Goal: Information Seeking & Learning: Find specific fact

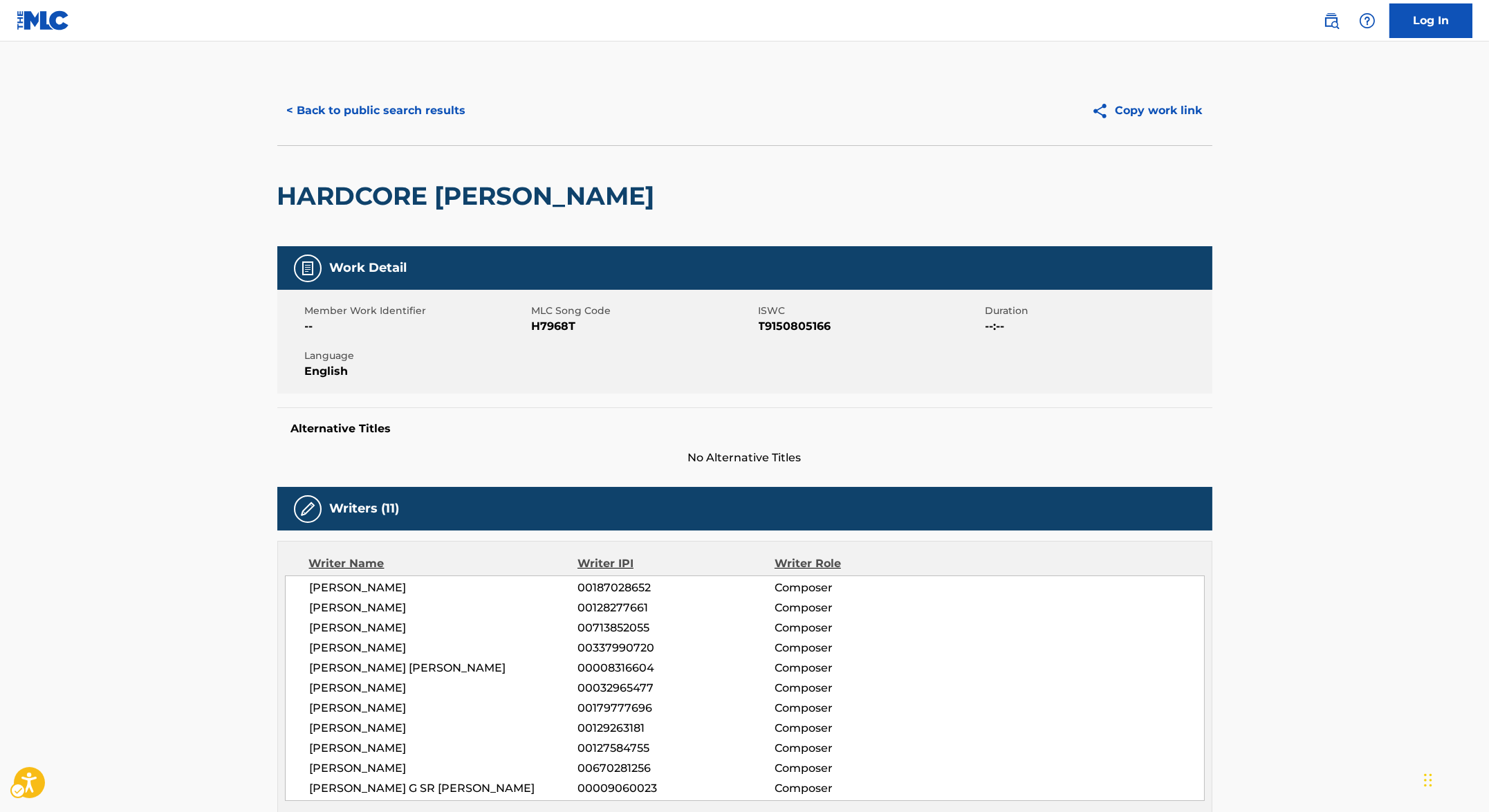
click at [817, 99] on div "Copy work link" at bounding box center [978, 110] width 468 height 34
click at [501, 223] on div "HARDCORE [PERSON_NAME]" at bounding box center [469, 196] width 384 height 100
click at [609, 174] on div "HARDCORE [PERSON_NAME]" at bounding box center [744, 195] width 935 height 101
click at [559, 163] on div "HARDCORE [PERSON_NAME]" at bounding box center [744, 195] width 935 height 101
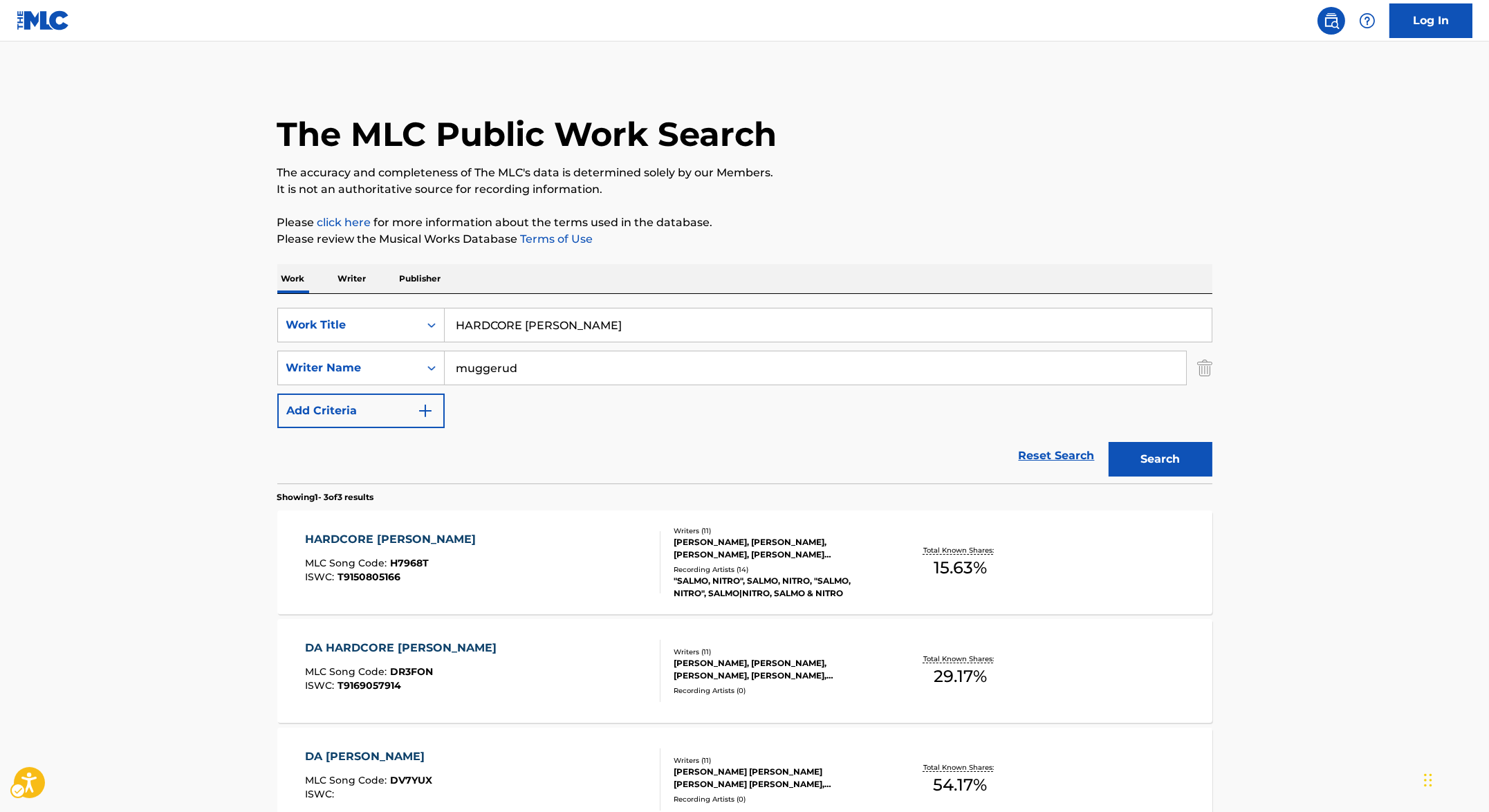
scroll to position [78, 0]
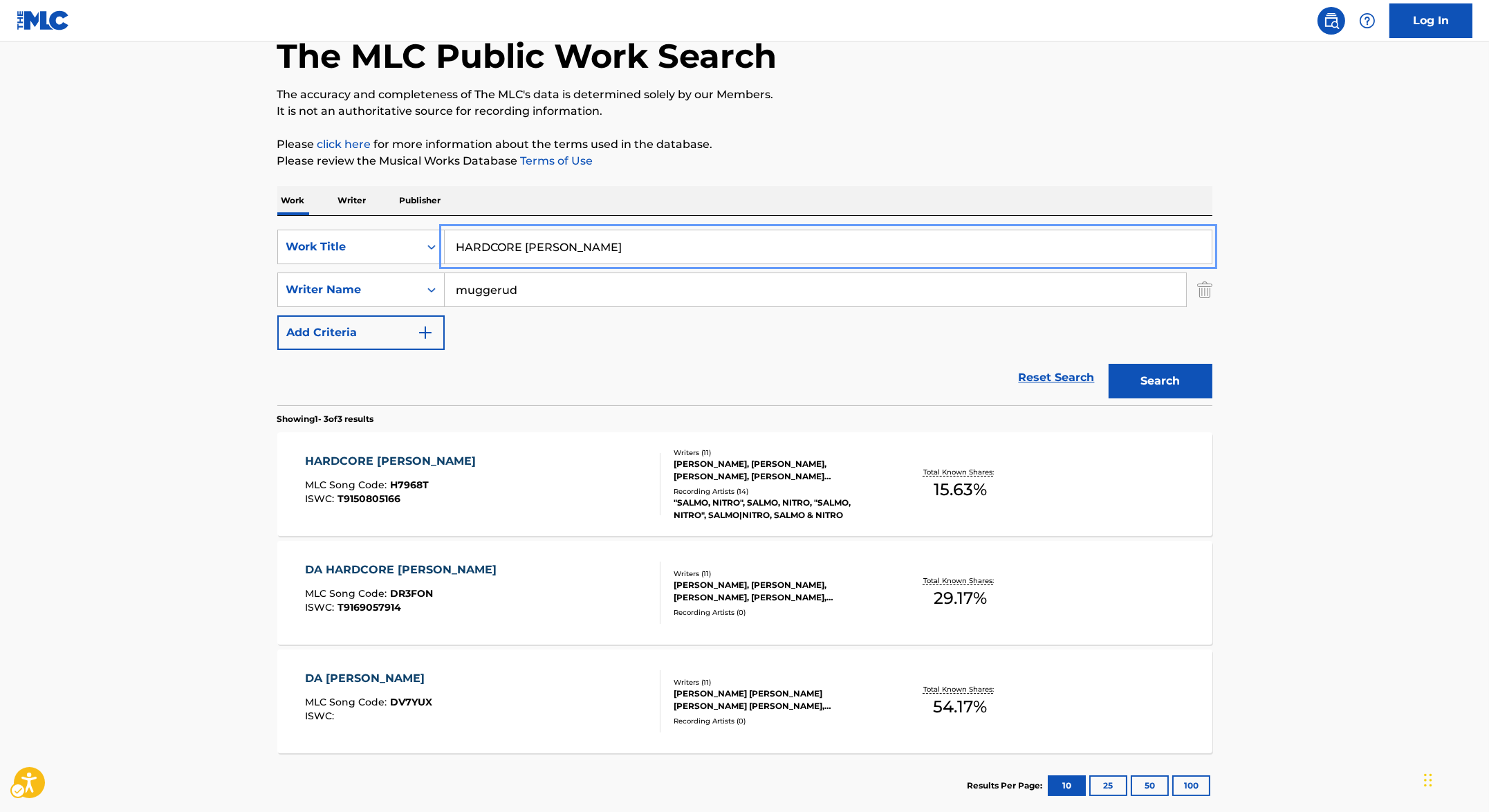
click at [583, 245] on input "HARDCORE [PERSON_NAME]" at bounding box center [828, 247] width 767 height 33
paste input "SH TIMES CUES"
click at [866, 201] on div "Work Writer Publisher" at bounding box center [744, 200] width 935 height 29
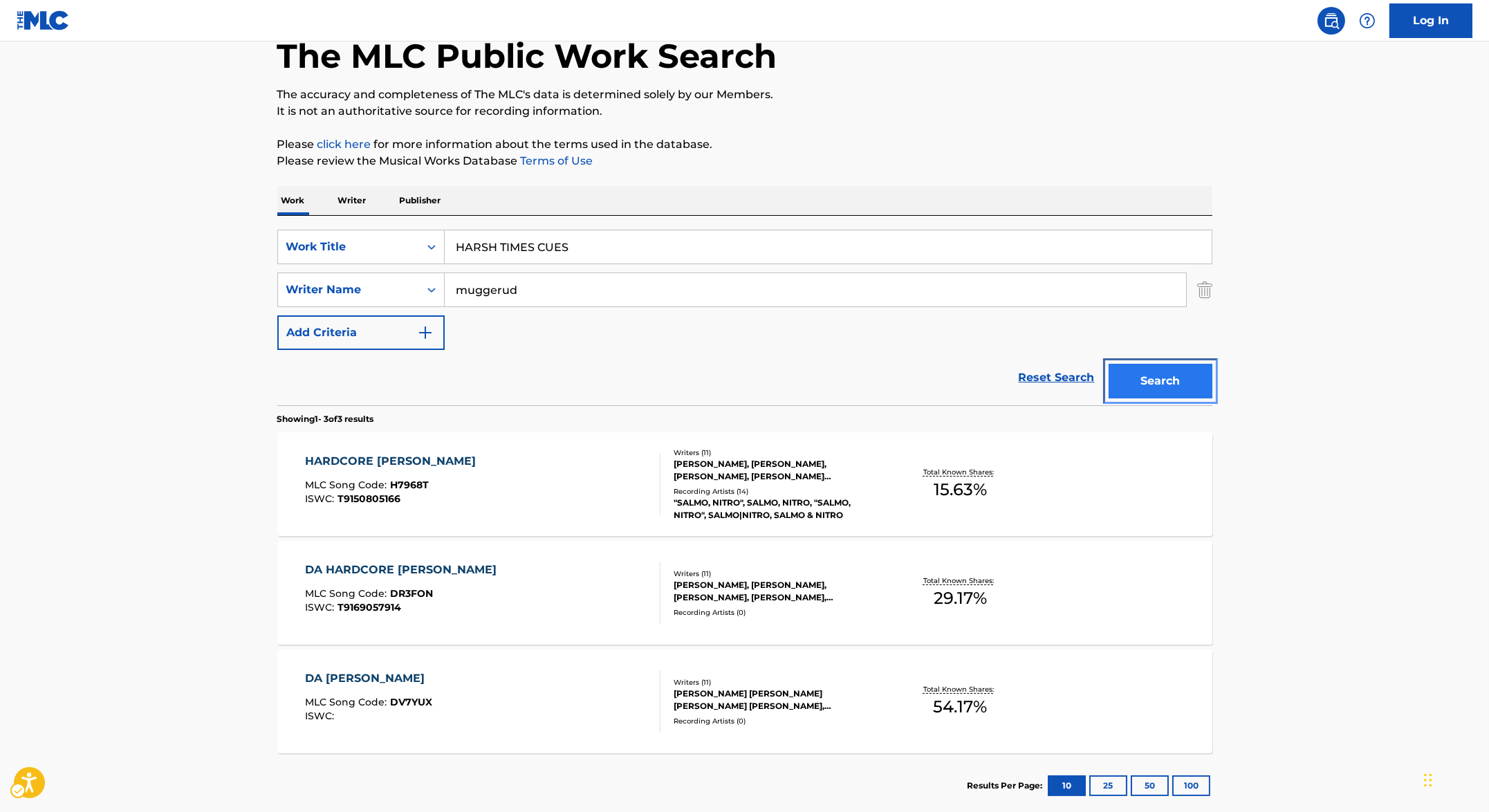
click at [1179, 371] on button "Search" at bounding box center [1161, 380] width 103 height 34
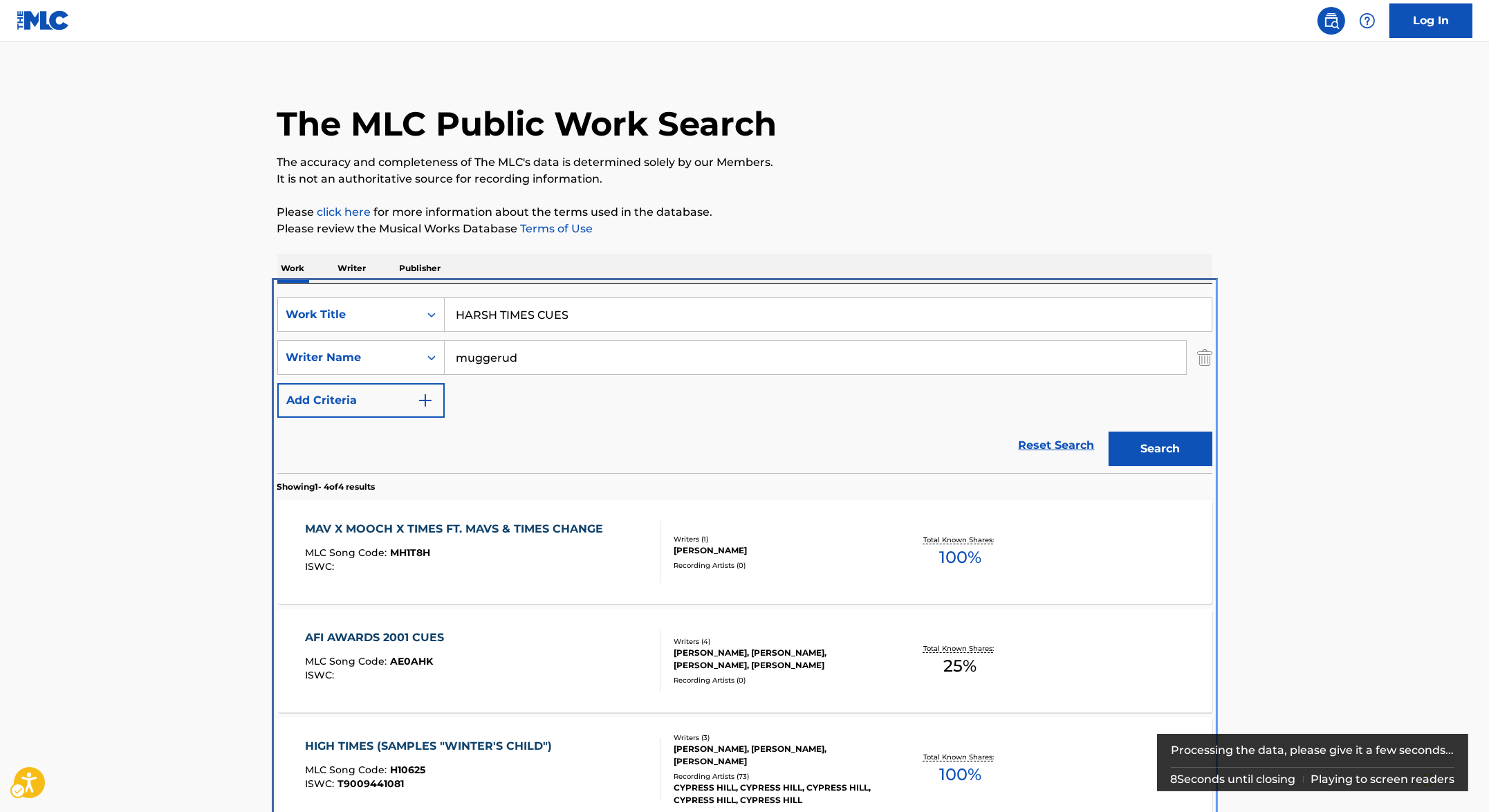
scroll to position [193, 0]
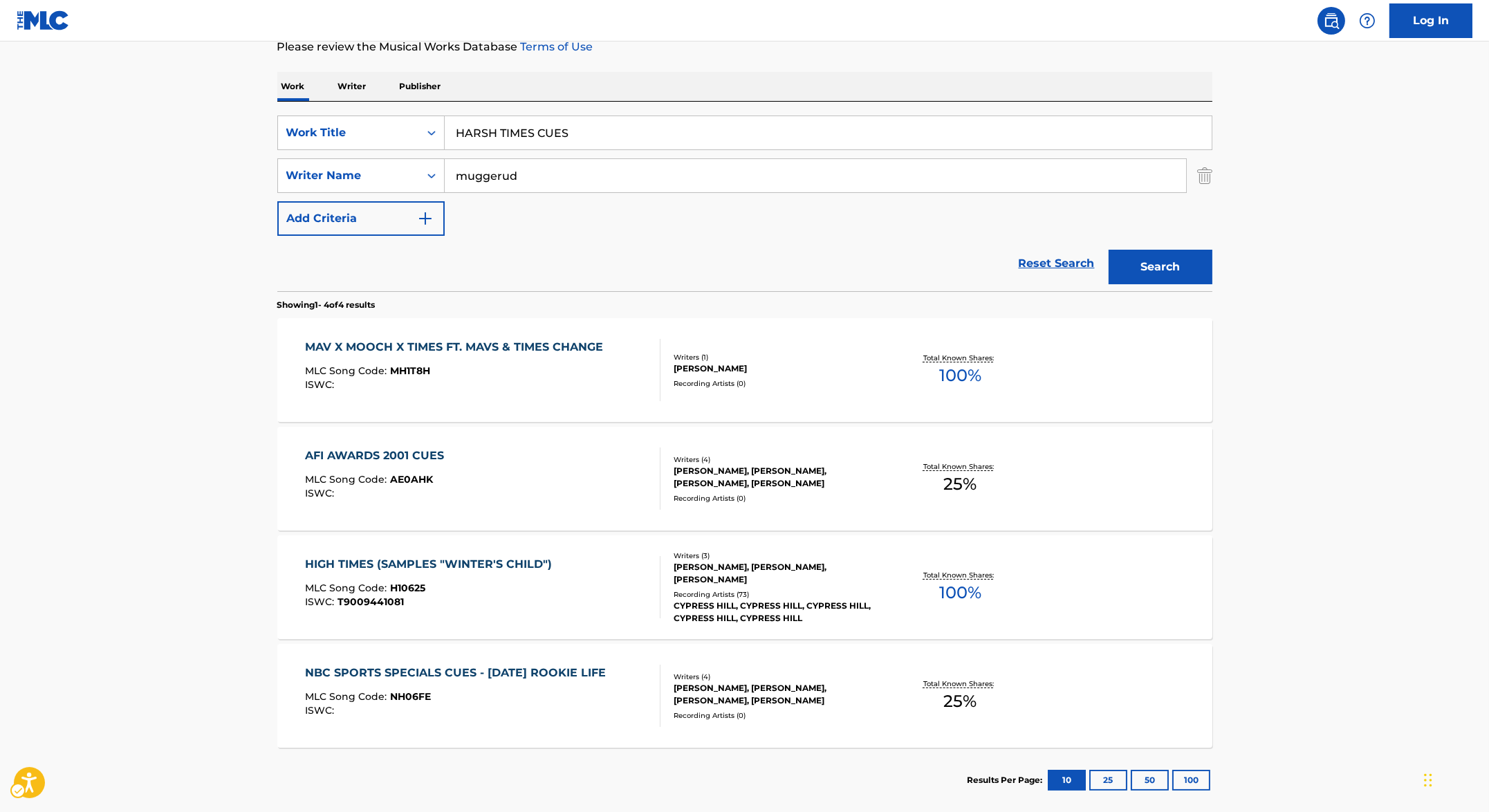
click at [602, 109] on div "SearchWithCriteriab30008e4-545f-4077-bfb1-c1ab37fb06d9 Work Title HARSH TIMES C…" at bounding box center [744, 196] width 935 height 189
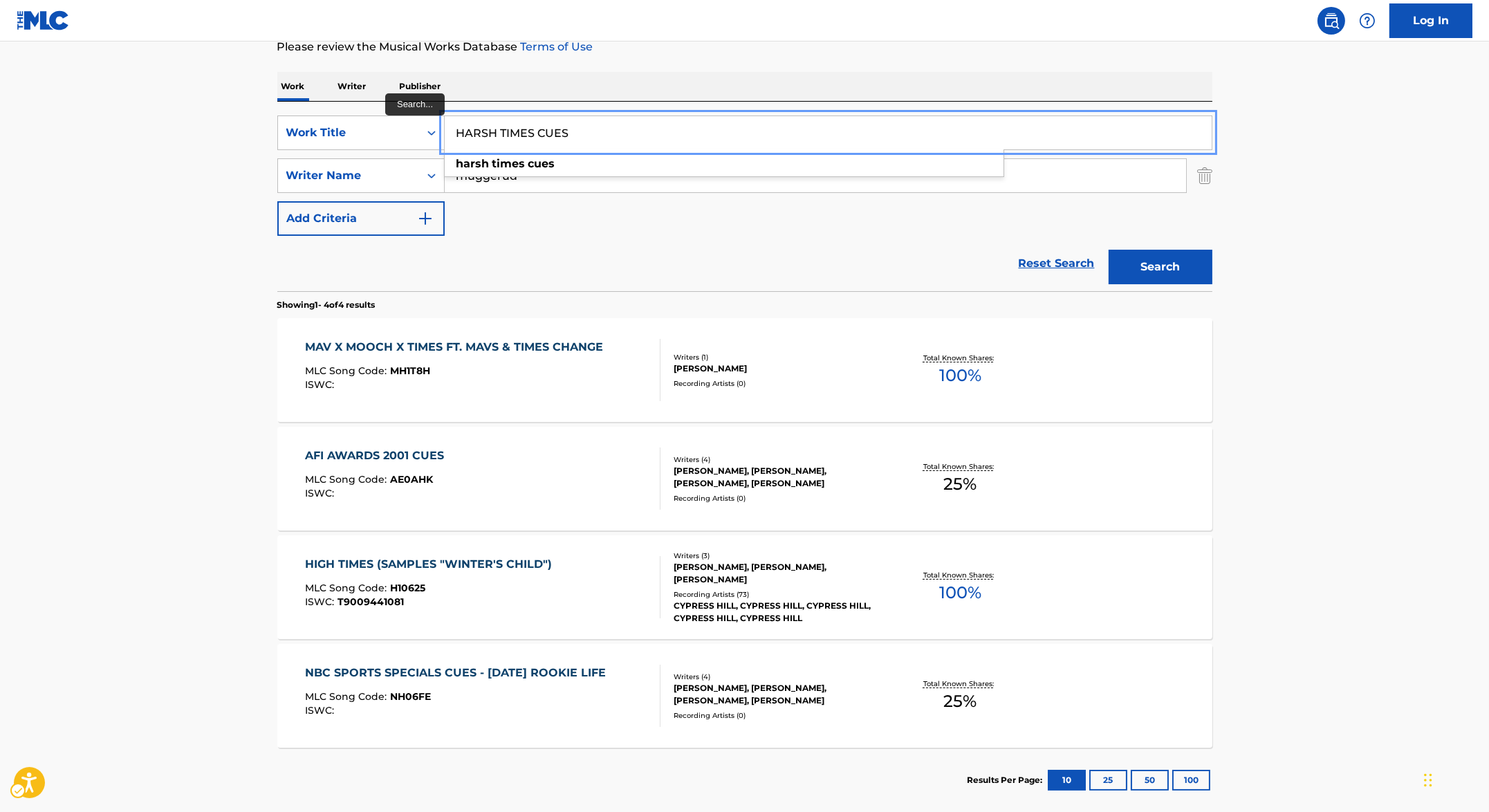
click at [602, 130] on input "HARSH TIMES CUES" at bounding box center [828, 133] width 767 height 33
paste input "VEST"
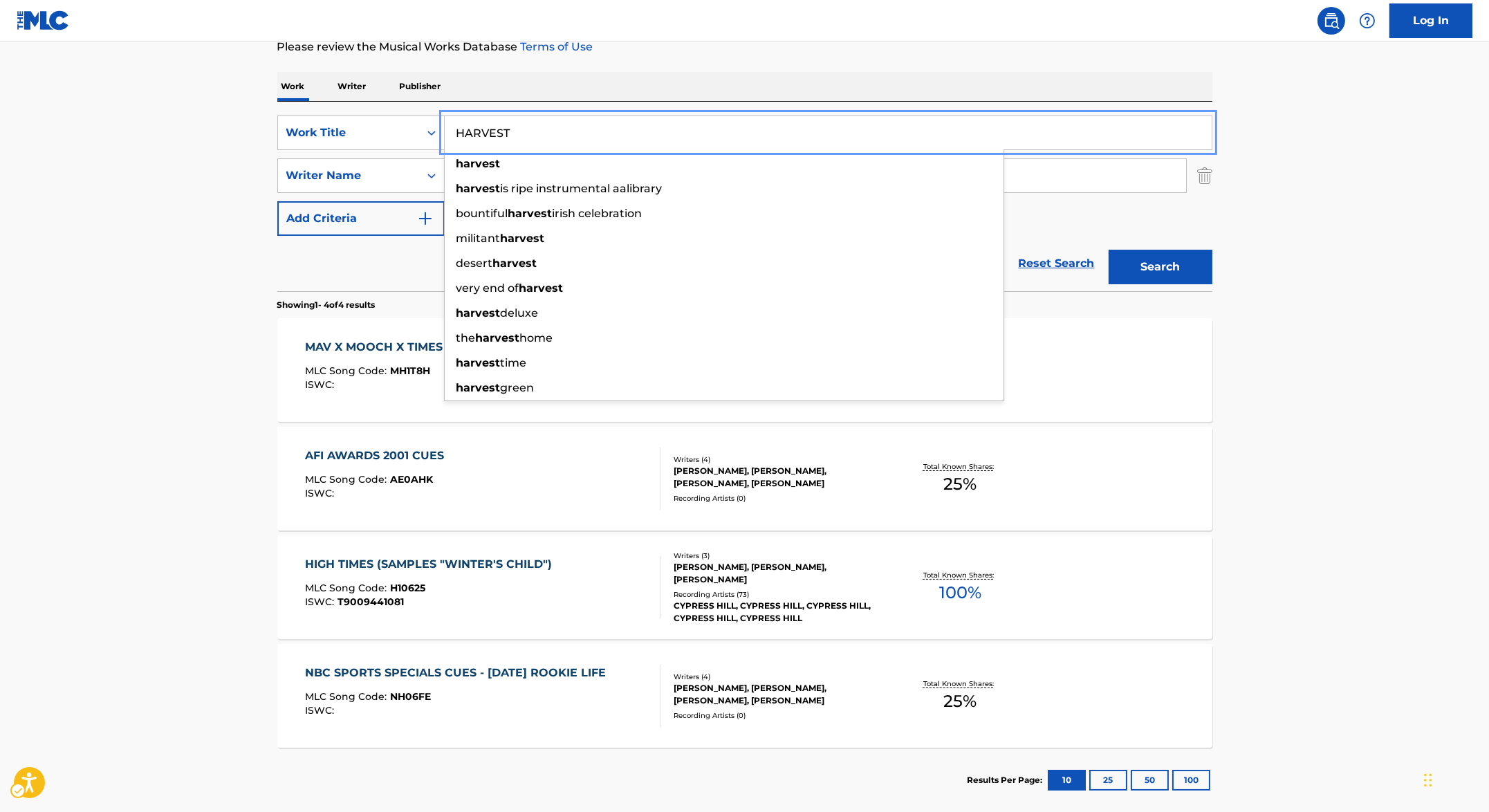
type input "HARVEST"
click at [1389, 307] on main "The MLC Public Work Search The accuracy and completeness of The MLC's data is d…" at bounding box center [744, 334] width 1489 height 970
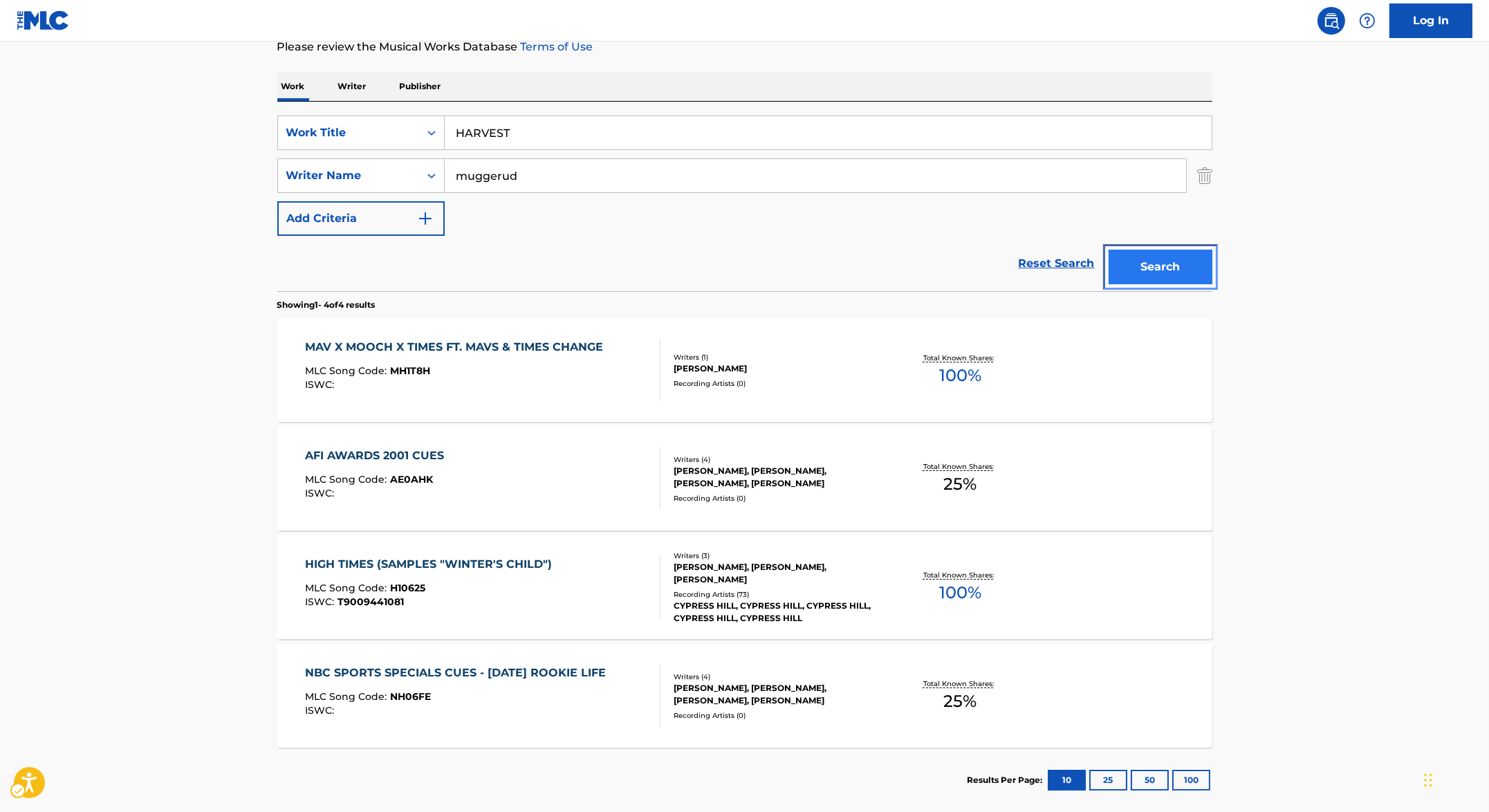
click at [1196, 274] on button "Search" at bounding box center [1161, 266] width 103 height 34
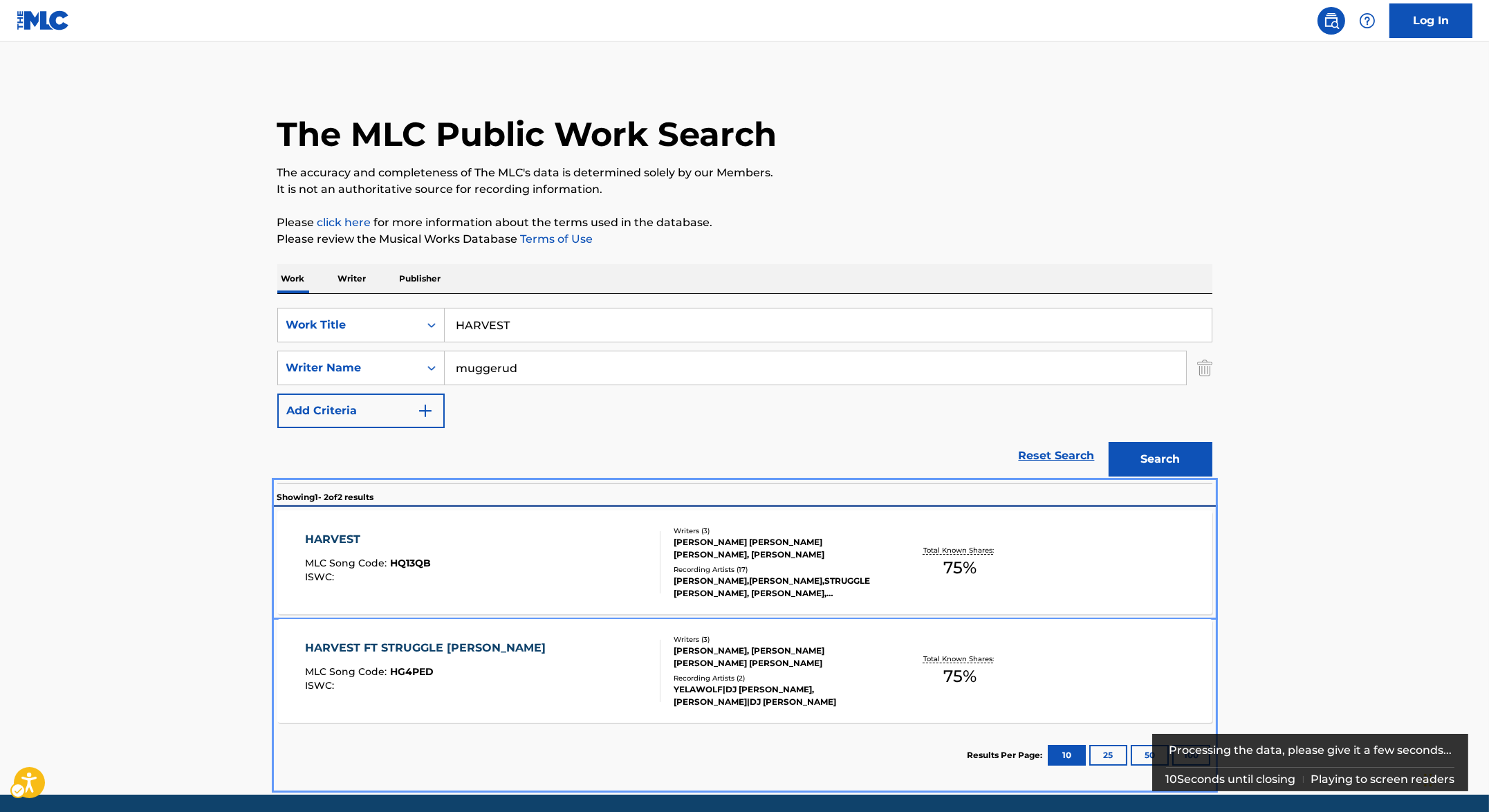
click at [395, 551] on div "HARVEST MLC Song Code : HQ13QB ISWC :" at bounding box center [368, 562] width 126 height 63
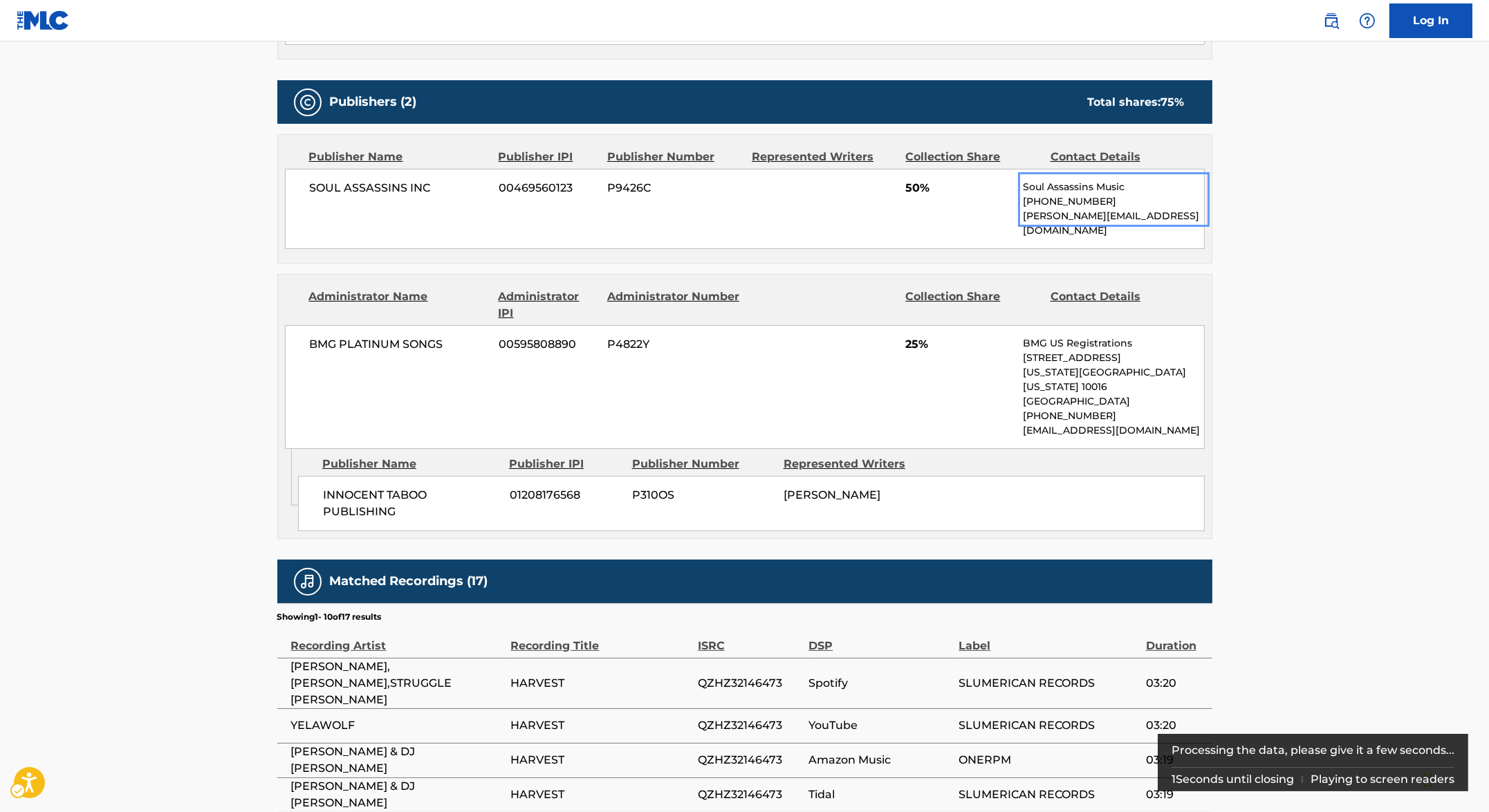
scroll to position [684, 0]
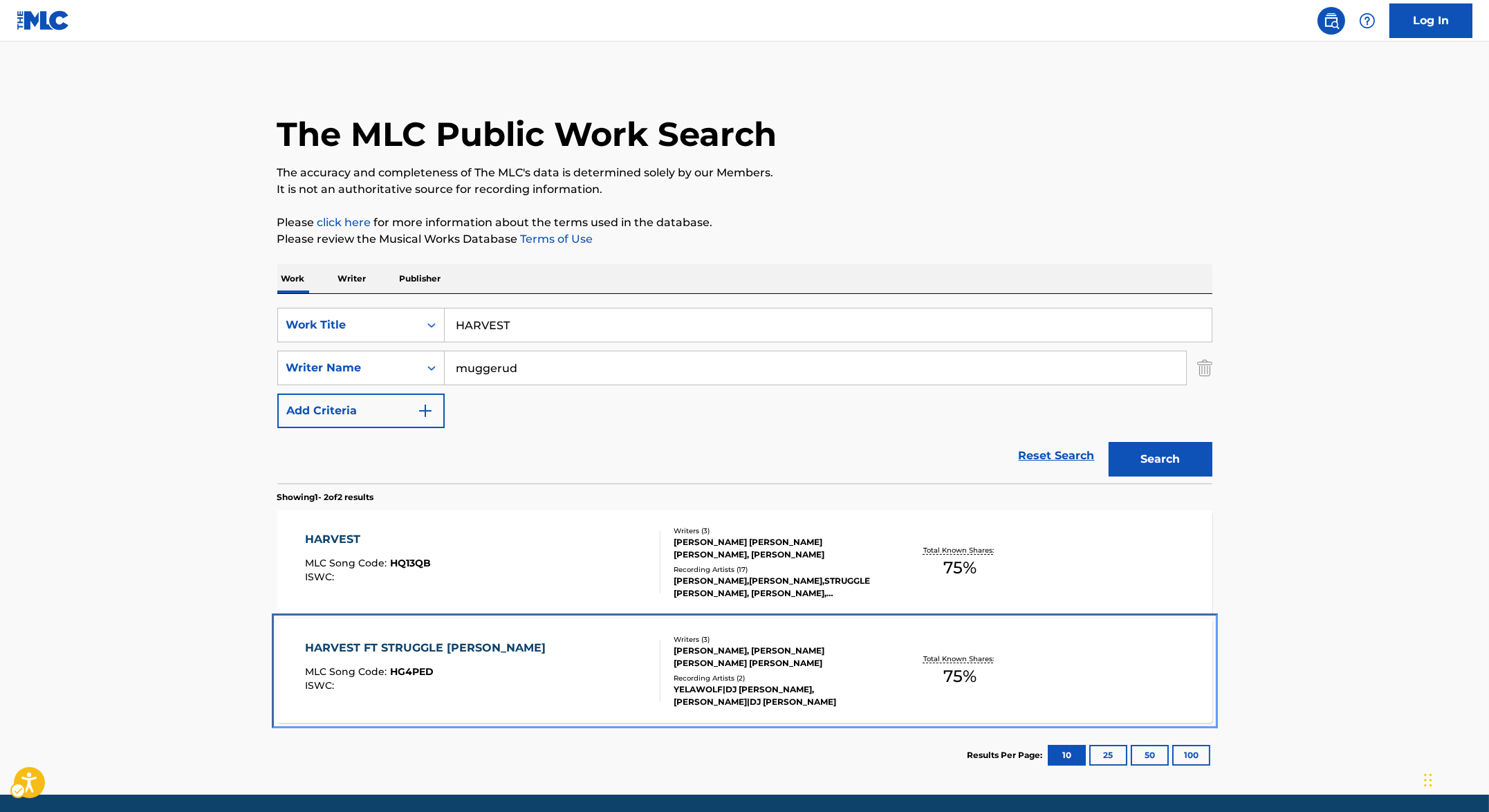
click at [479, 669] on div "MLC Song Code : HG4PED" at bounding box center [429, 674] width 248 height 14
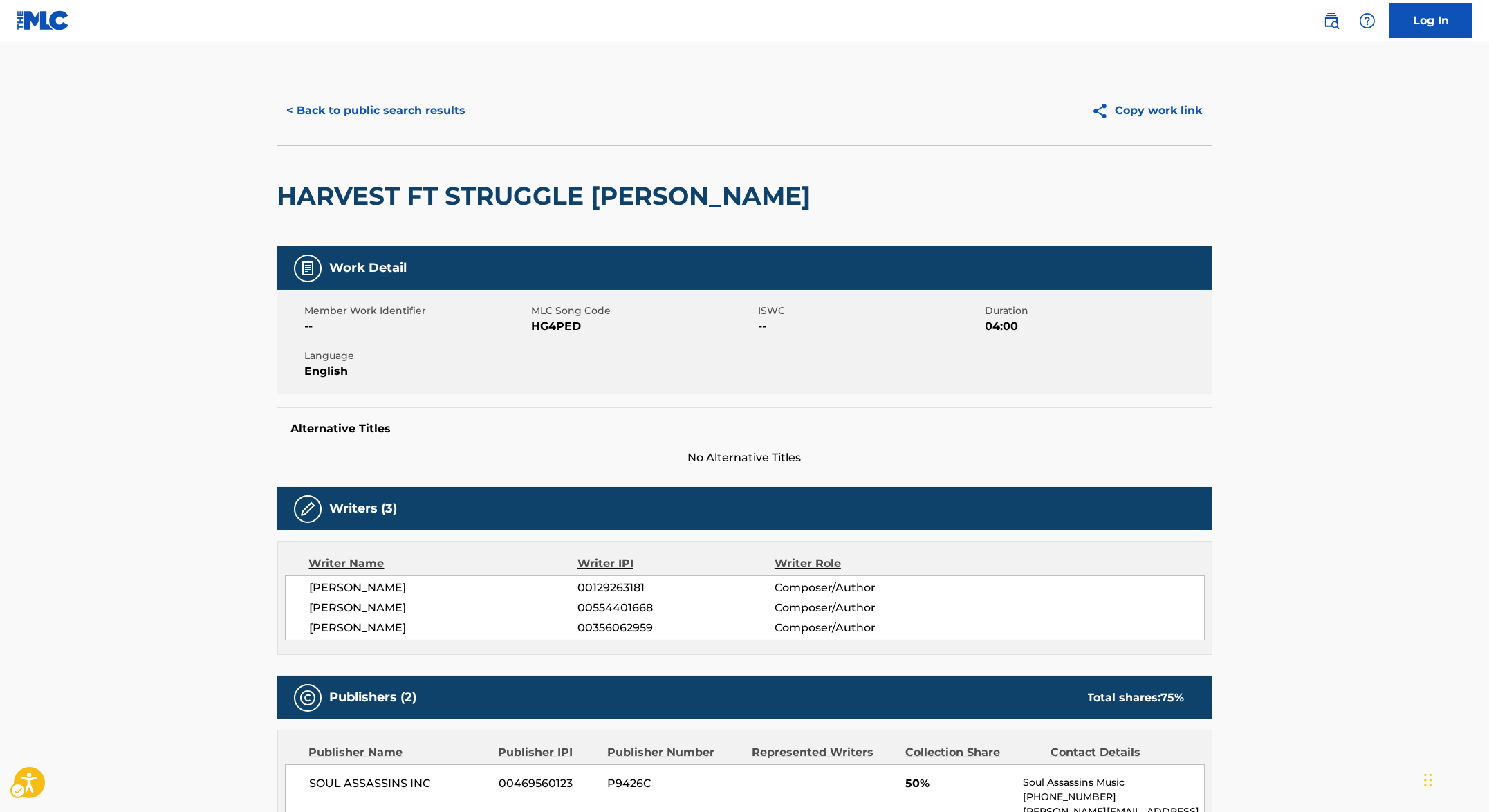
click at [634, 433] on h5 "Alternative Titles" at bounding box center [744, 429] width 907 height 14
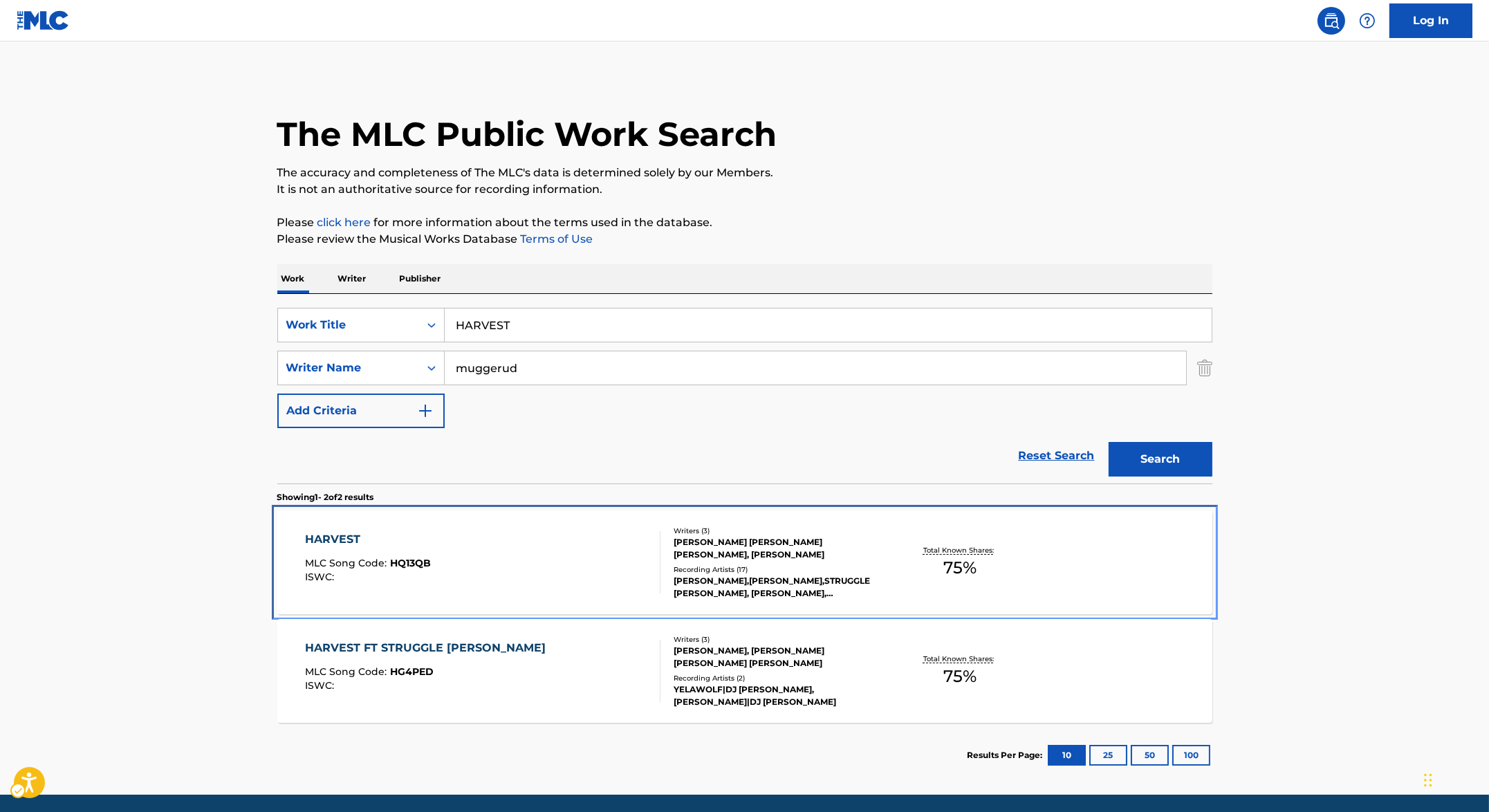
click at [524, 546] on div "HARVEST MLC Song Code : HQ13QB ISWC :" at bounding box center [483, 562] width 355 height 63
